Goal: Find specific page/section: Find specific page/section

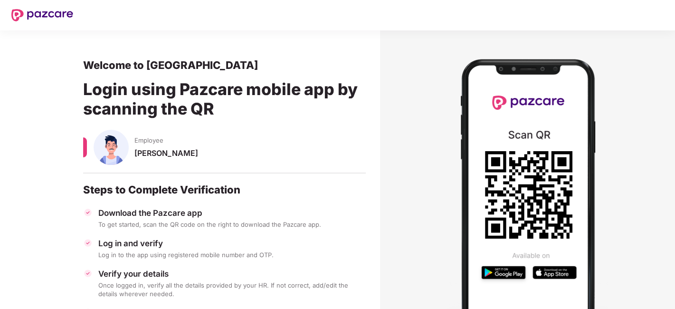
click at [15, 181] on section "Welcome to Pazcare Login using Pazcare mobile app by scanning the QR Employee […" at bounding box center [190, 212] width 380 height 365
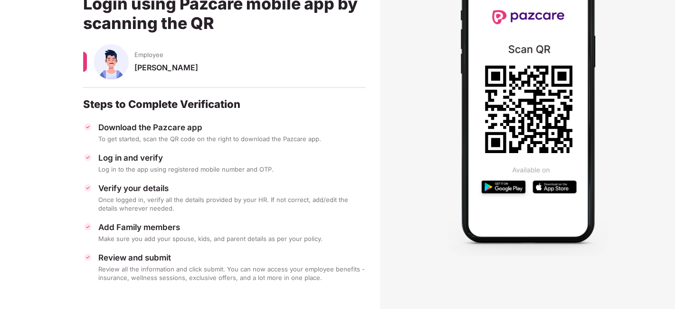
scroll to position [1, 0]
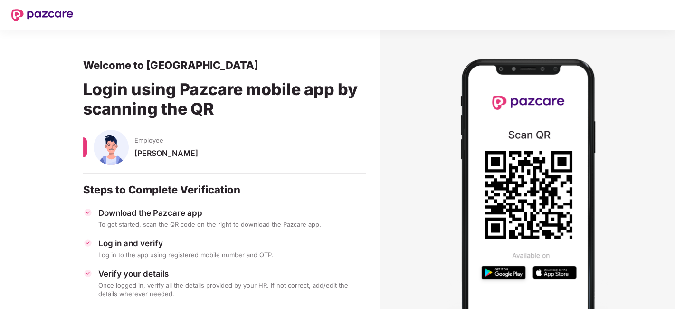
click at [37, 258] on section "Welcome to Pazcare Login using Pazcare mobile app by scanning the QR Employee […" at bounding box center [190, 212] width 380 height 365
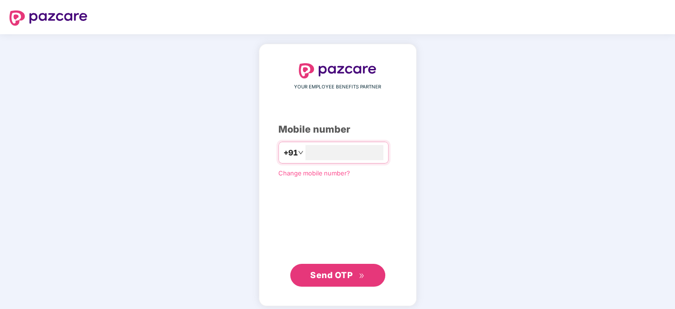
type input "**********"
click at [319, 281] on button "Send OTP" at bounding box center [337, 274] width 95 height 23
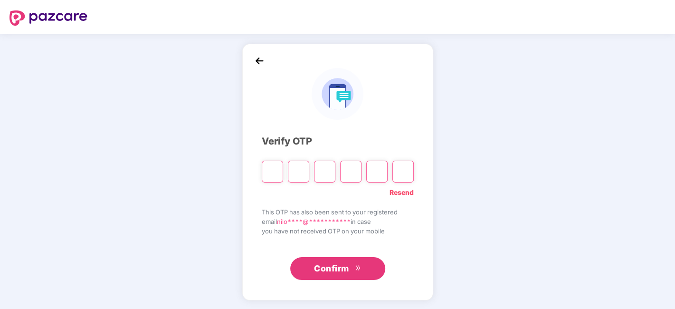
type input "*"
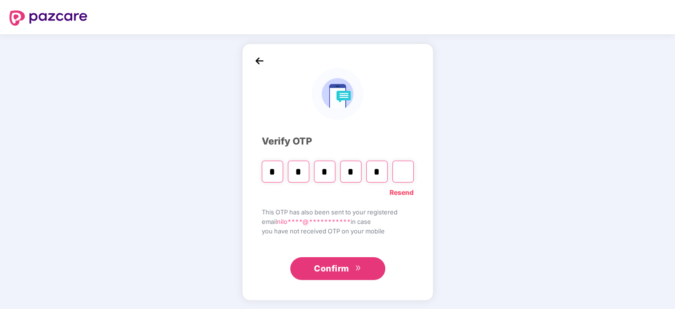
type input "*"
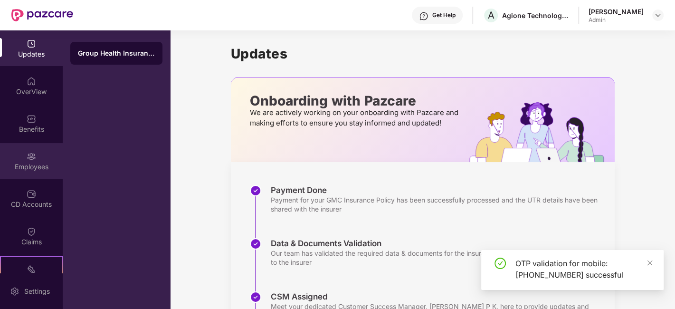
click at [37, 163] on div "Employees" at bounding box center [31, 166] width 63 height 9
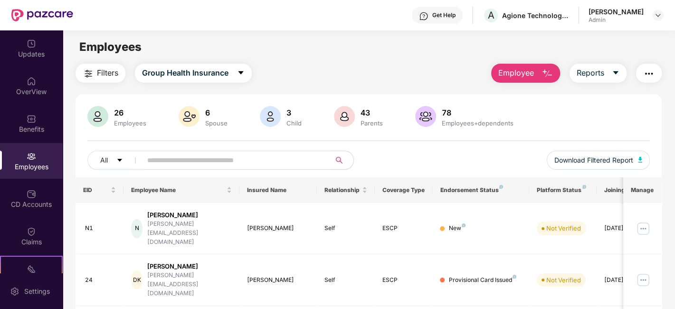
click at [202, 156] on input "text" at bounding box center [232, 160] width 170 height 14
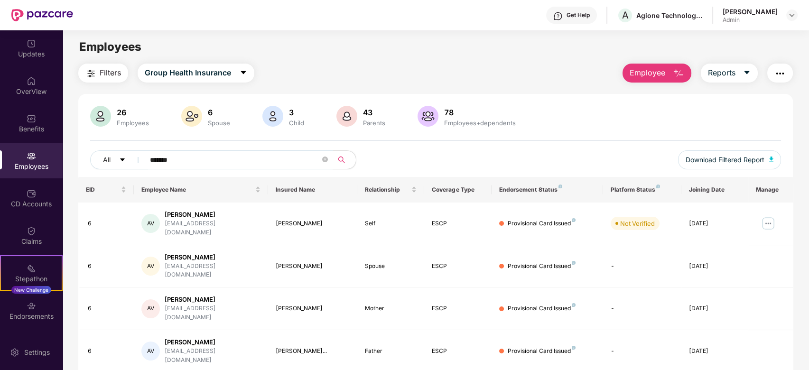
type input "*******"
click at [270, 301] on td "Suman Devi" at bounding box center [312, 309] width 89 height 43
